Goal: Task Accomplishment & Management: Manage account settings

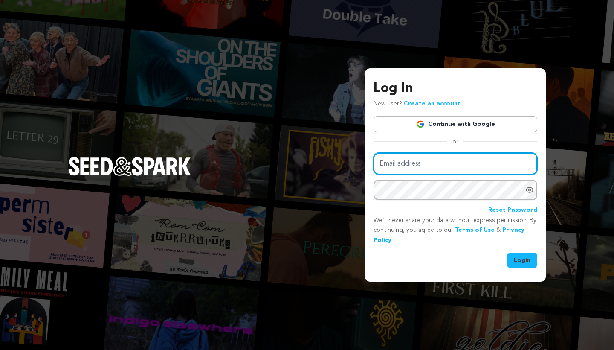
type input "mike@seedandspark.com"
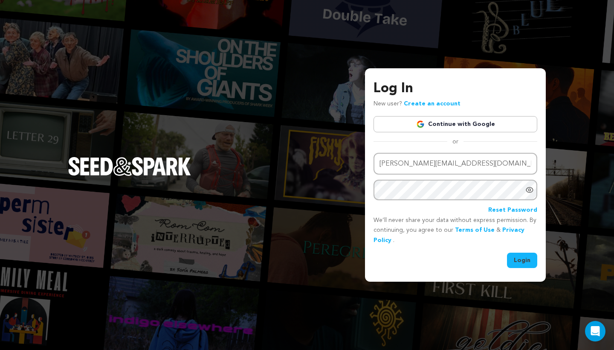
click at [512, 254] on button "Login" at bounding box center [522, 259] width 30 height 15
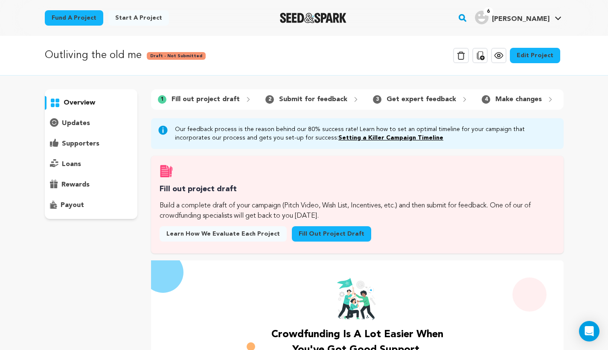
click at [528, 59] on link "Edit Project" at bounding box center [535, 55] width 50 height 15
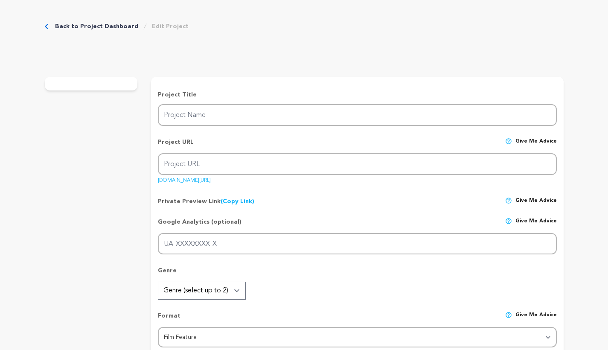
type input "Outliving the old me"
type input "outliving-the-old-me"
type input "From gang life to cartel command now, rebuilding lives one second chance at a t…"
type textarea "Once entrenched in gang life and a cartel division in [GEOGRAPHIC_DATA] I now r…"
type textarea "To tell the true story of transformation from organized crime and incarceration…"
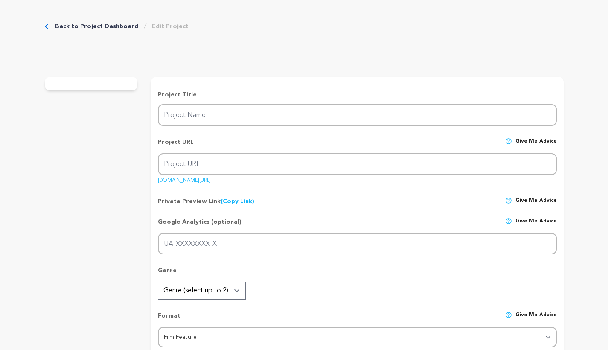
radio input "true"
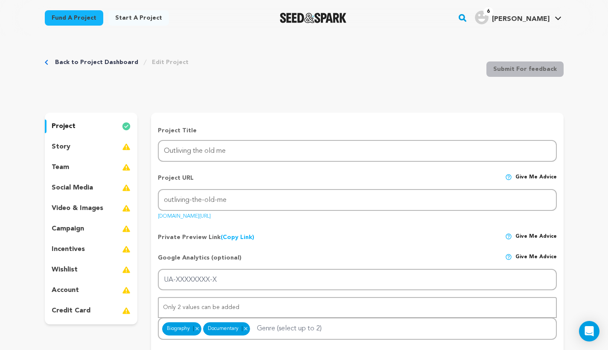
click at [82, 125] on div "project" at bounding box center [91, 126] width 93 height 14
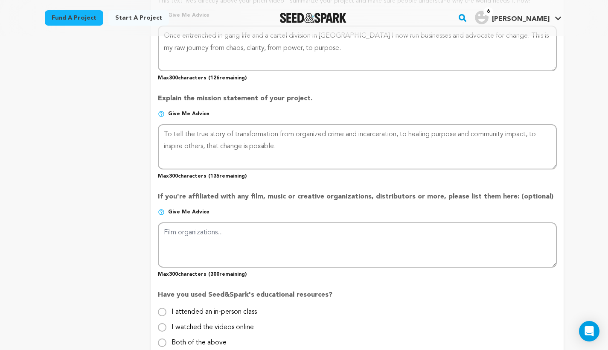
scroll to position [609, 0]
